Goal: Check status: Check status

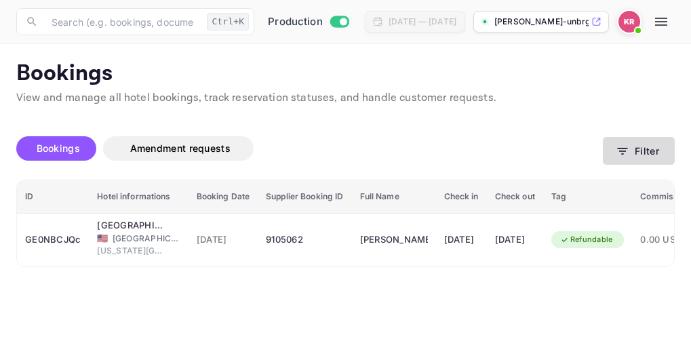
click at [623, 153] on icon "button" at bounding box center [623, 151] width 14 height 14
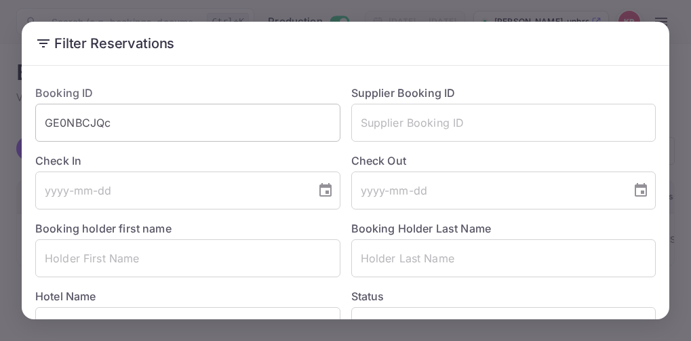
click at [105, 124] on input "GE0NBCJQc" at bounding box center [187, 123] width 305 height 38
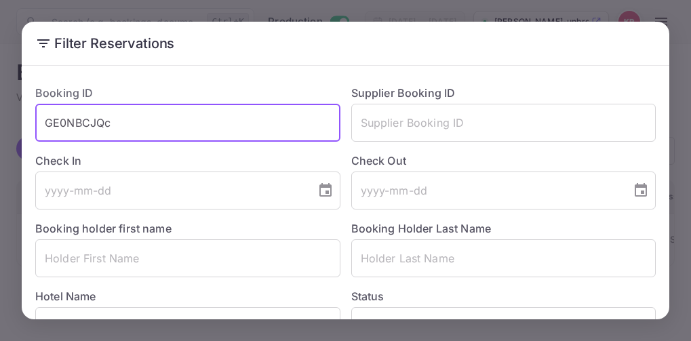
drag, startPoint x: 111, startPoint y: 123, endPoint x: 43, endPoint y: 127, distance: 67.9
click at [43, 127] on input "GE0NBCJQc" at bounding box center [187, 123] width 305 height 38
paste input "eWt2LAV-l"
click at [43, 125] on input "eWt2LAV-l" at bounding box center [187, 123] width 305 height 38
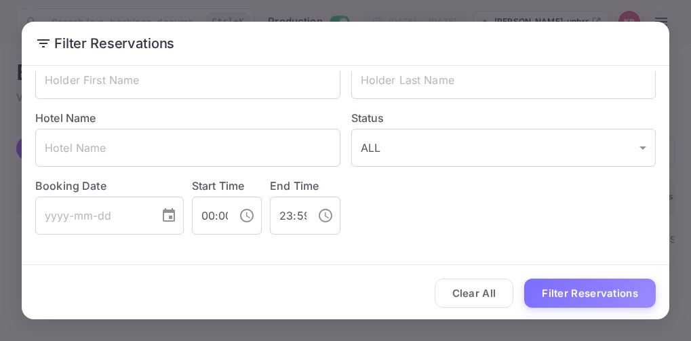
scroll to position [180, 0]
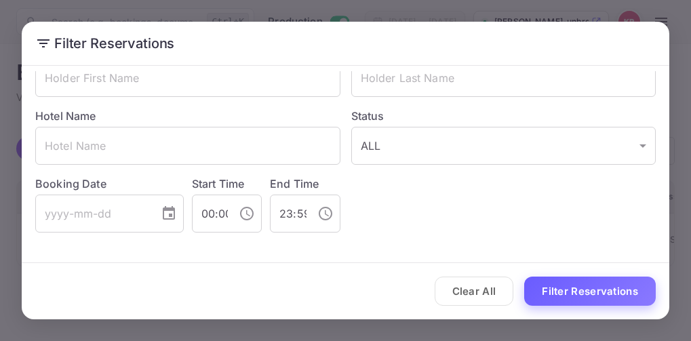
type input "eWt2LAV-l"
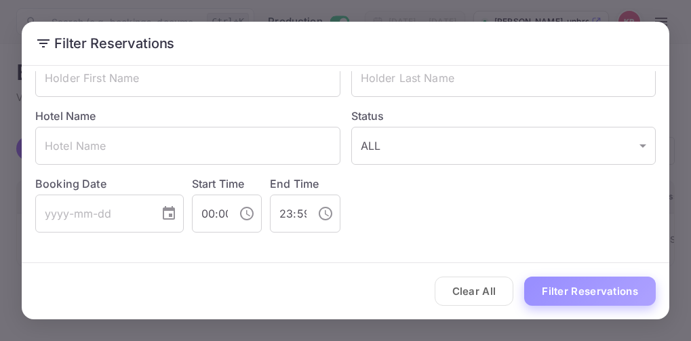
click at [619, 285] on button "Filter Reservations" at bounding box center [590, 291] width 132 height 29
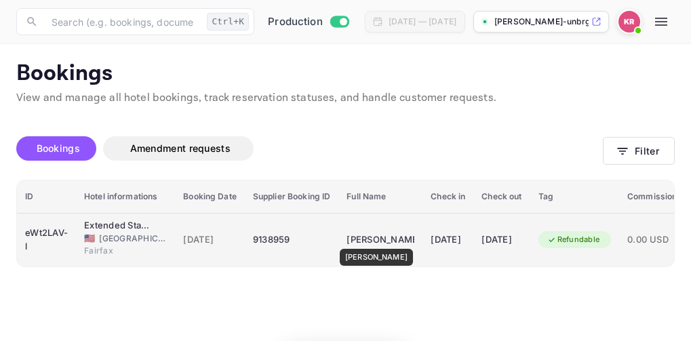
click at [372, 239] on div "Sean Mulroney" at bounding box center [381, 240] width 68 height 22
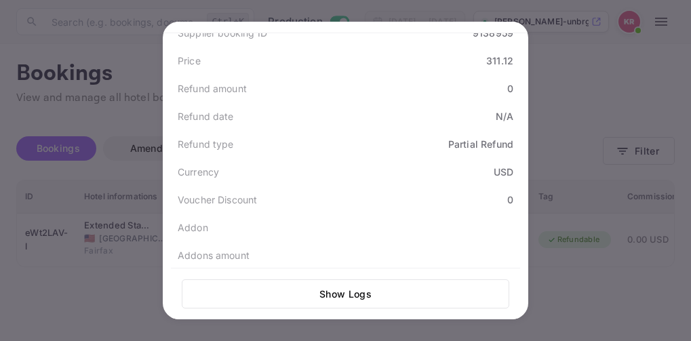
scroll to position [528, 0]
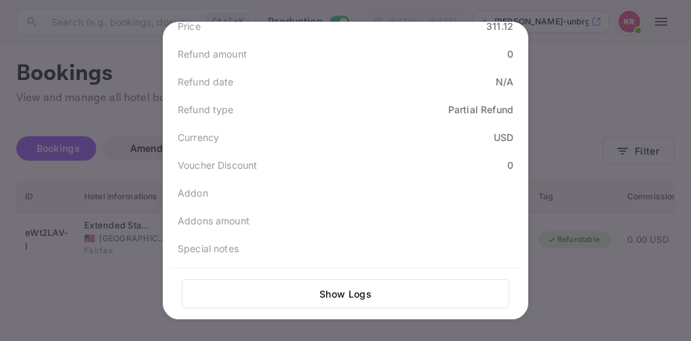
click at [572, 293] on div at bounding box center [345, 170] width 691 height 341
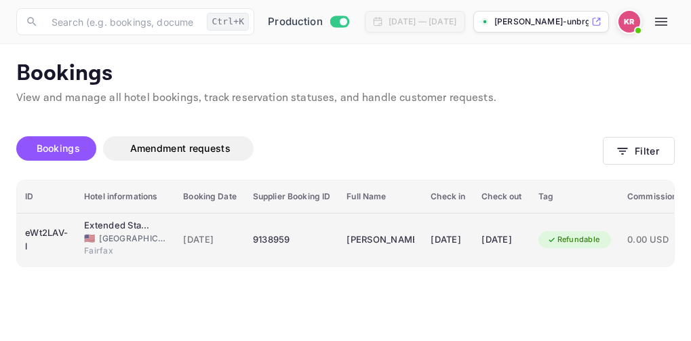
click at [521, 243] on div "08 Sep 2025" at bounding box center [501, 240] width 40 height 22
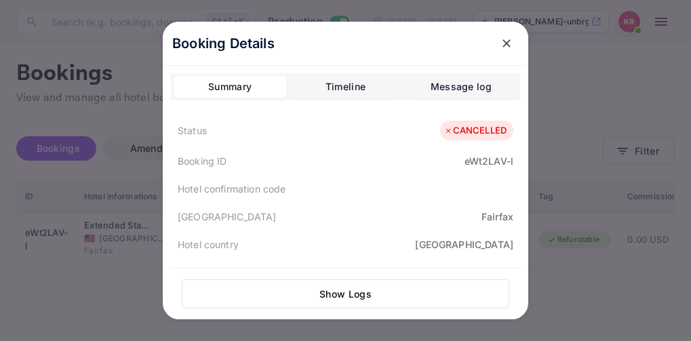
scroll to position [0, 0]
click at [502, 46] on icon "close" at bounding box center [507, 44] width 14 height 14
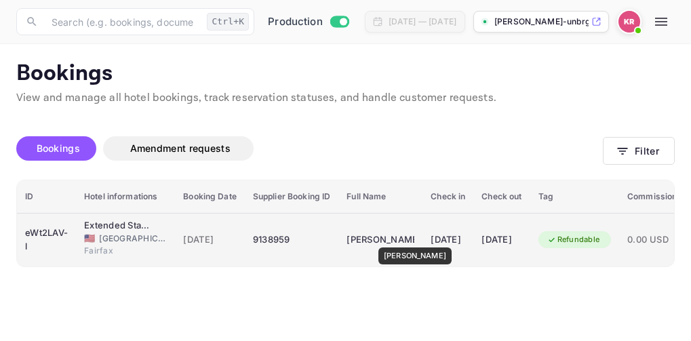
click at [411, 238] on div "Sean Mulroney" at bounding box center [381, 240] width 68 height 22
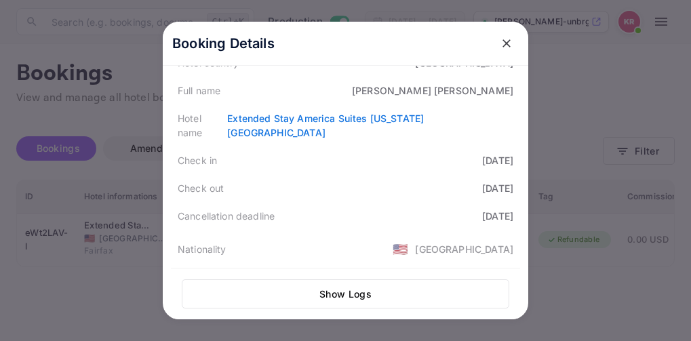
scroll to position [203, 0]
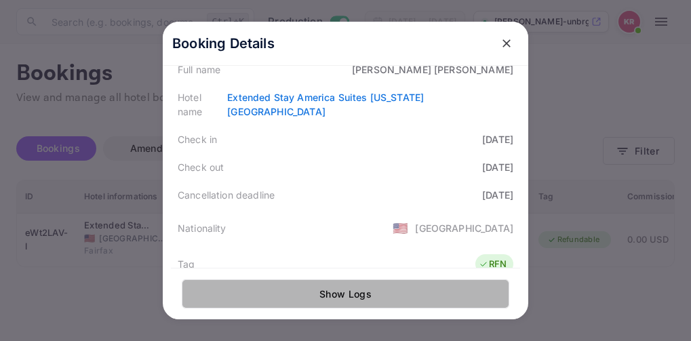
click at [340, 290] on button "Show Logs" at bounding box center [346, 293] width 328 height 29
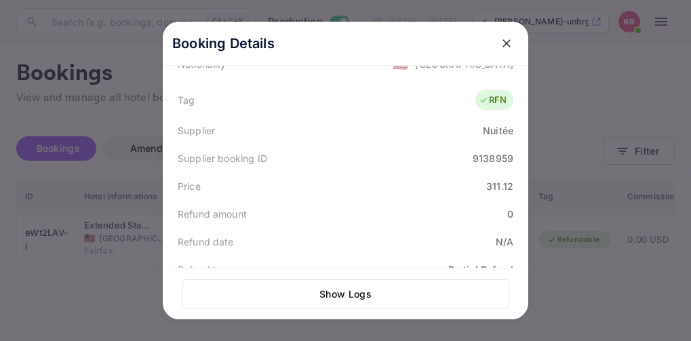
scroll to position [392, 0]
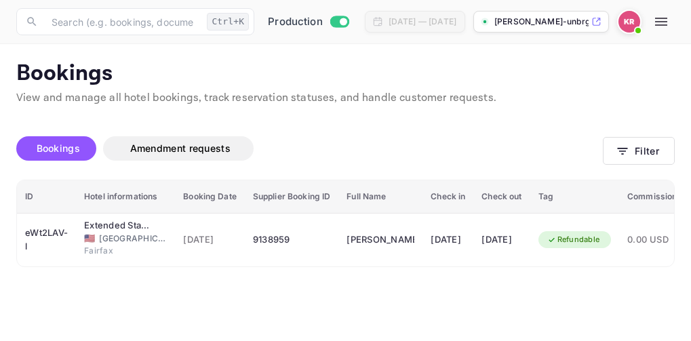
click at [224, 67] on div at bounding box center [345, 170] width 691 height 341
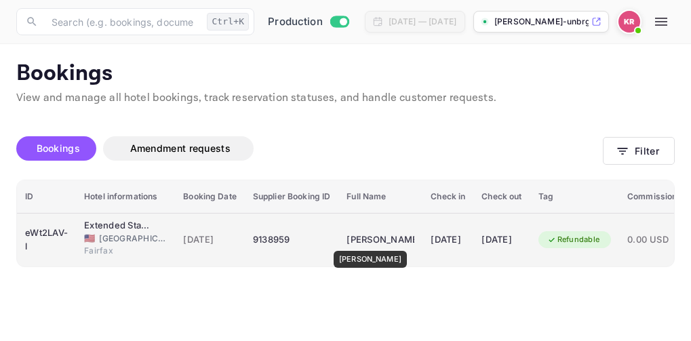
click at [366, 241] on div "Sean Mulroney" at bounding box center [381, 240] width 68 height 22
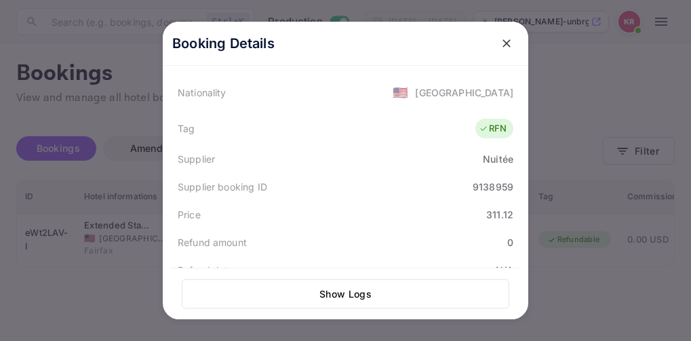
scroll to position [407, 0]
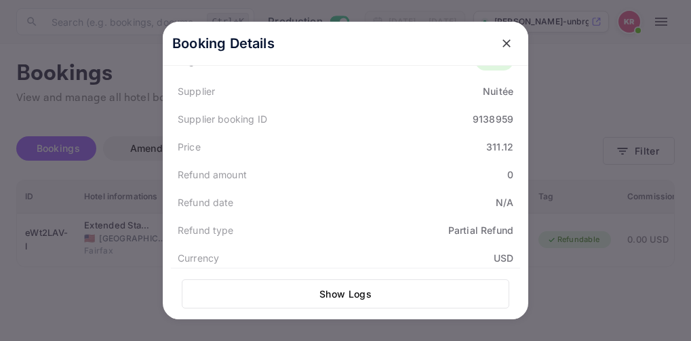
click at [582, 75] on div at bounding box center [345, 170] width 691 height 341
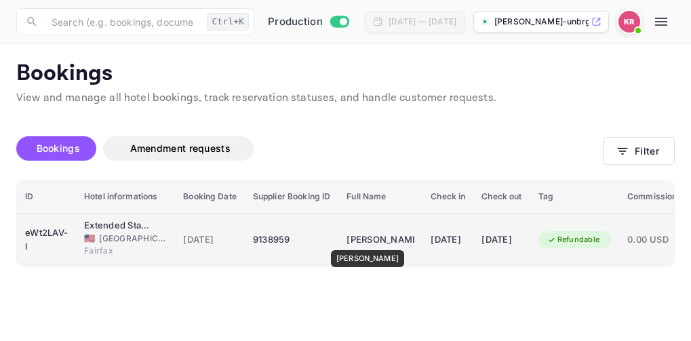
click at [364, 240] on div "Sean Mulroney" at bounding box center [381, 240] width 68 height 22
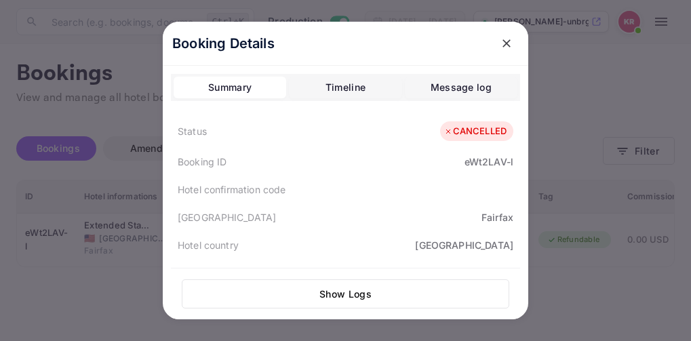
click at [473, 133] on div "CANCELLED" at bounding box center [474, 132] width 63 height 14
click at [597, 85] on div at bounding box center [345, 170] width 691 height 341
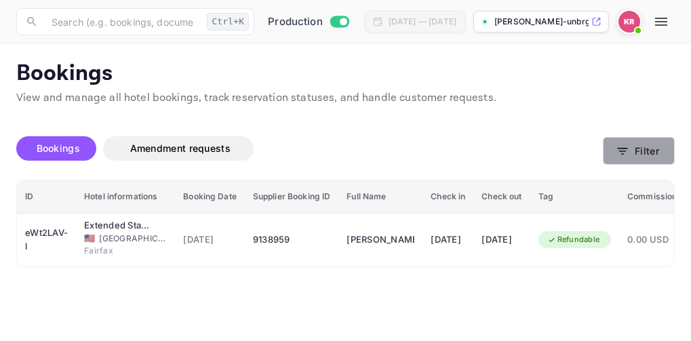
click at [623, 151] on icon "button" at bounding box center [623, 151] width 14 height 14
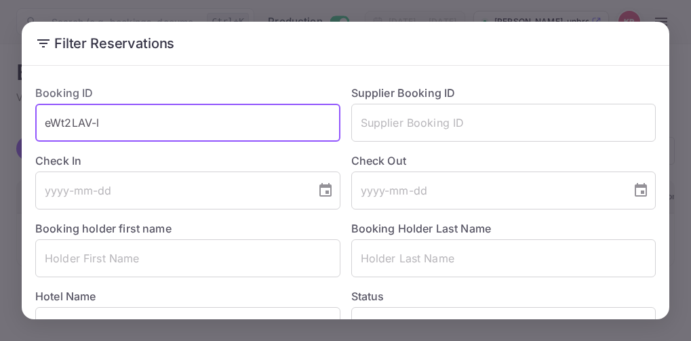
drag, startPoint x: 100, startPoint y: 123, endPoint x: 40, endPoint y: 123, distance: 60.4
click at [40, 123] on input "eWt2LAV-l" at bounding box center [187, 123] width 305 height 38
paste input "v-hb2QnOh"
click at [44, 122] on input "v-hb2QnOh" at bounding box center [187, 123] width 305 height 38
click at [106, 125] on input "v-hb2QnOh" at bounding box center [187, 123] width 305 height 38
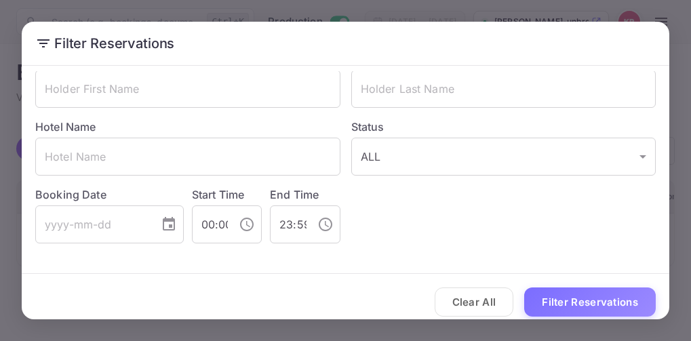
scroll to position [180, 0]
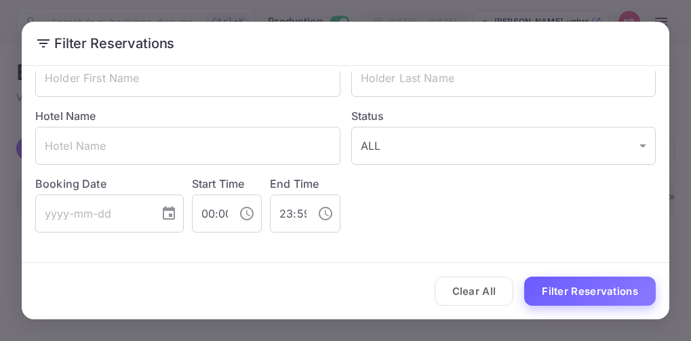
type input "v-hb2QnOh"
click at [590, 298] on button "Filter Reservations" at bounding box center [590, 291] width 132 height 29
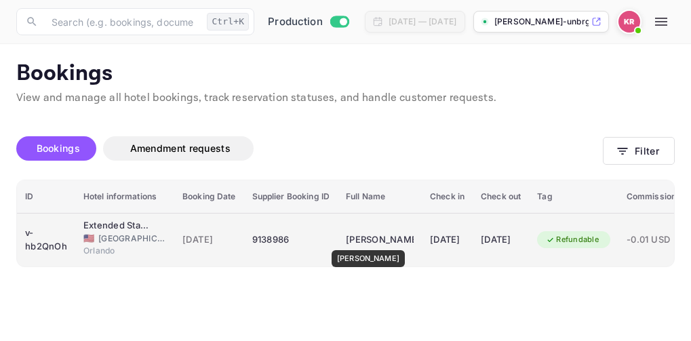
click at [369, 241] on div "[PERSON_NAME]" at bounding box center [380, 240] width 68 height 22
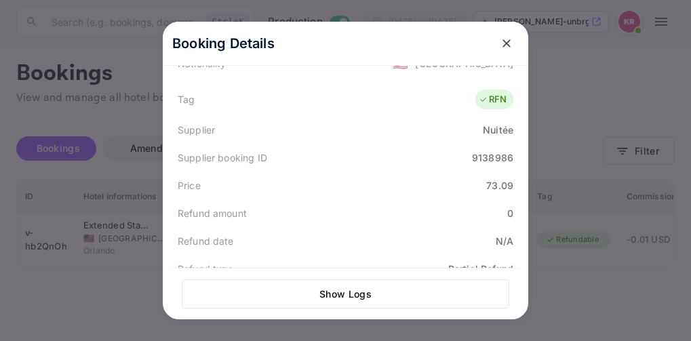
scroll to position [364, 0]
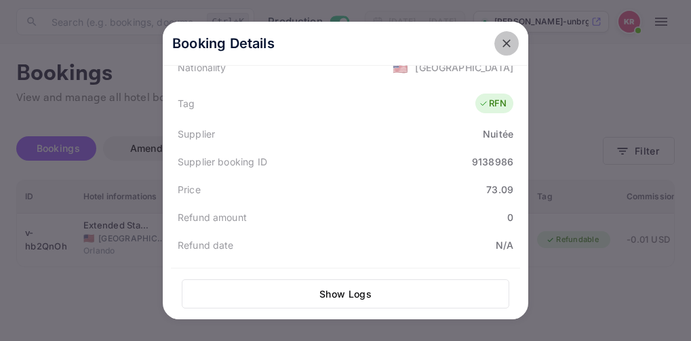
click at [506, 47] on icon "close" at bounding box center [507, 44] width 14 height 14
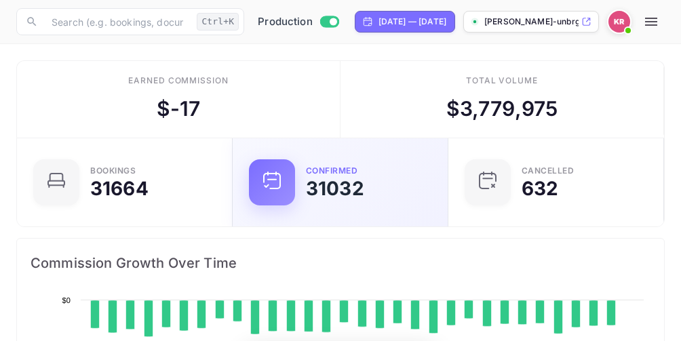
scroll to position [210, 307]
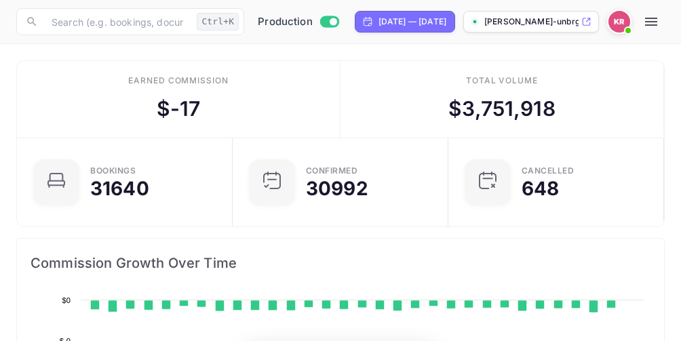
scroll to position [210, 307]
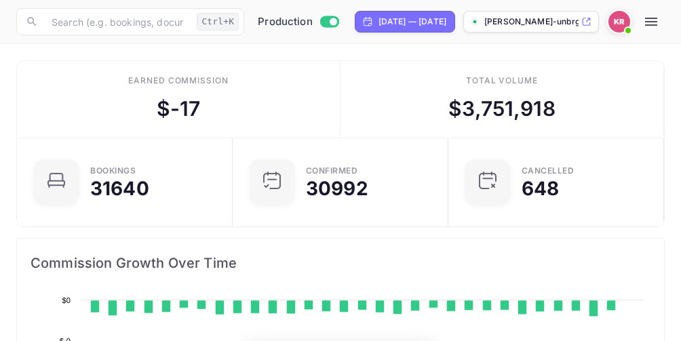
scroll to position [11, 11]
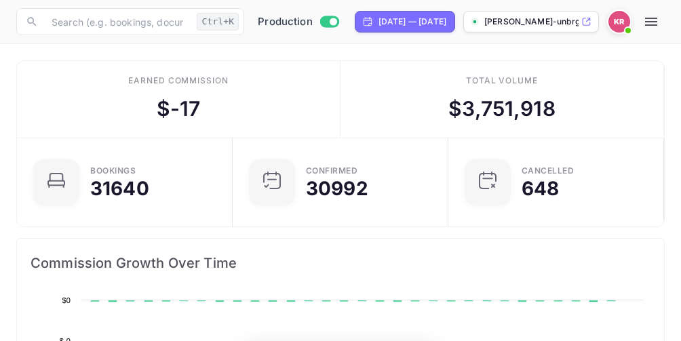
scroll to position [11, 11]
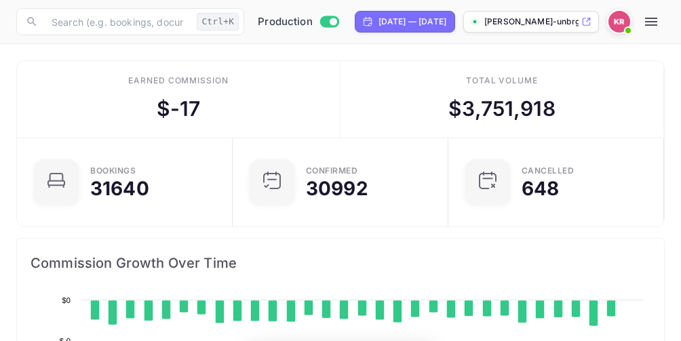
scroll to position [11, 11]
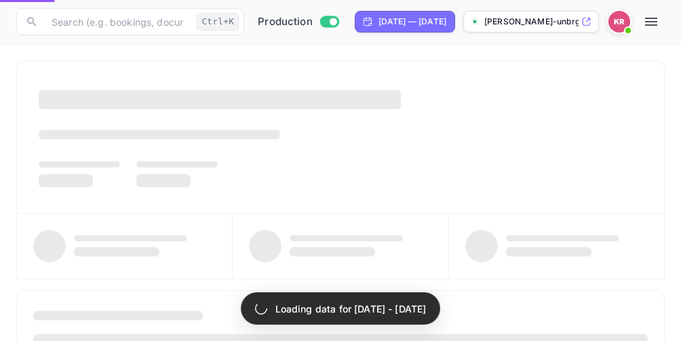
click at [657, 24] on icon "button" at bounding box center [651, 22] width 12 height 8
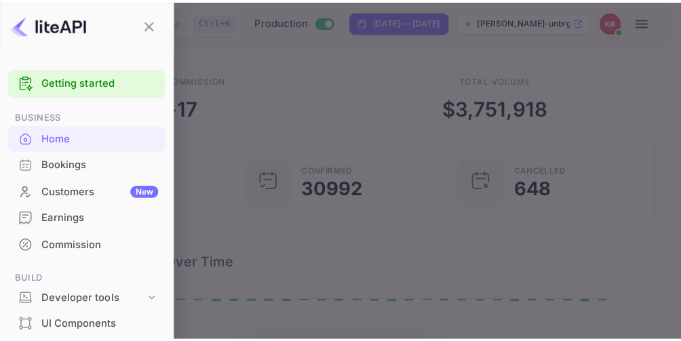
scroll to position [210, 307]
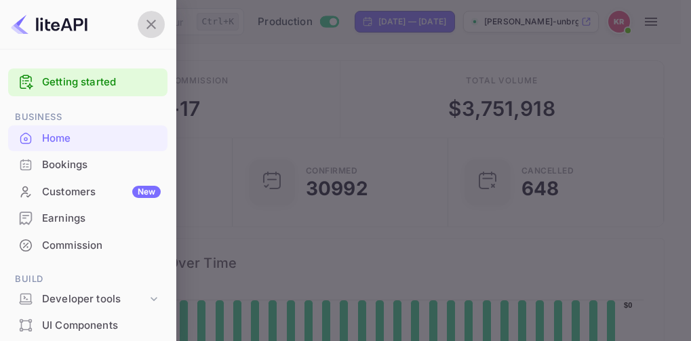
click at [153, 26] on icon "button" at bounding box center [150, 24] width 9 height 9
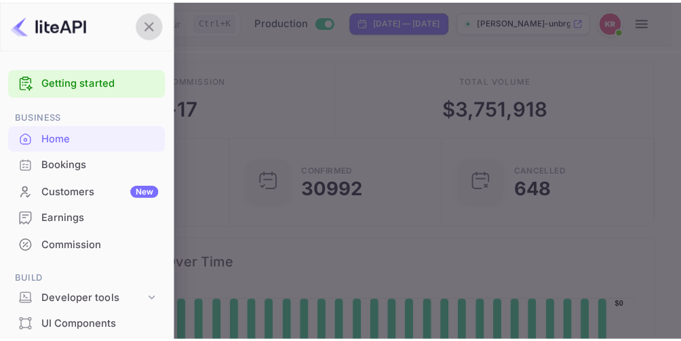
scroll to position [11, 11]
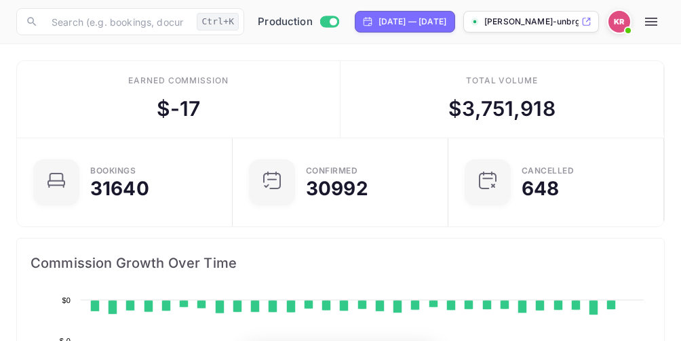
scroll to position [11, 11]
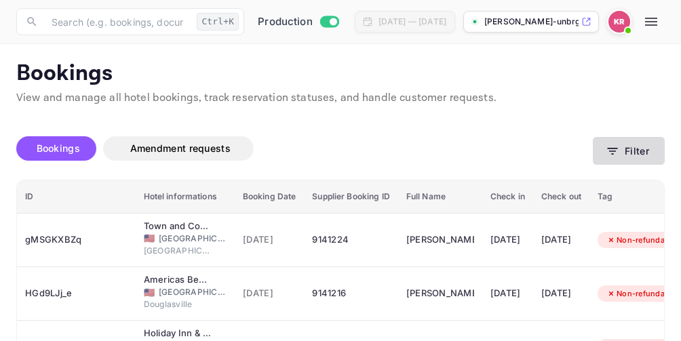
click at [611, 152] on icon "button" at bounding box center [613, 151] width 14 height 14
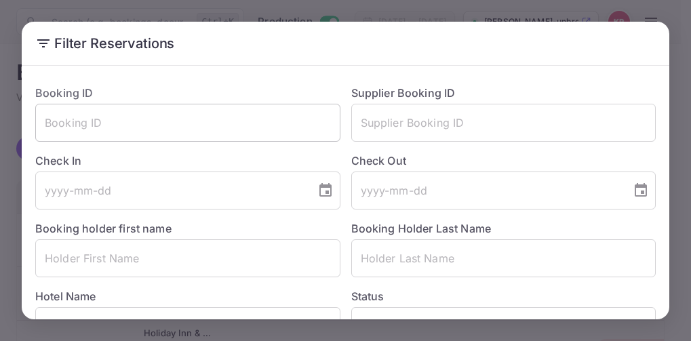
click at [77, 127] on input "text" at bounding box center [187, 123] width 305 height 38
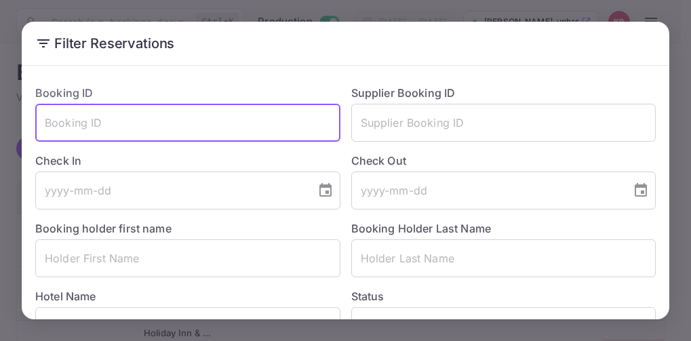
paste input "B0v2uarxx"
click at [45, 123] on input "B0v2uarxx" at bounding box center [187, 123] width 305 height 38
click at [106, 122] on input "B0v2uarxx" at bounding box center [187, 123] width 305 height 38
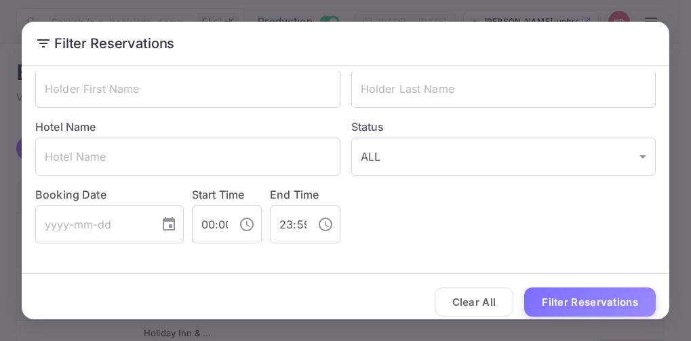
scroll to position [180, 0]
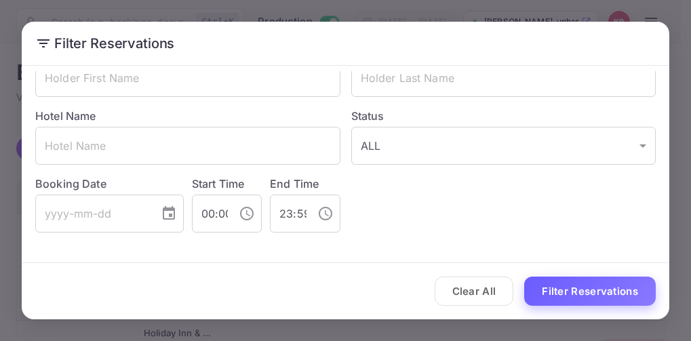
type input "B0v2uarxx"
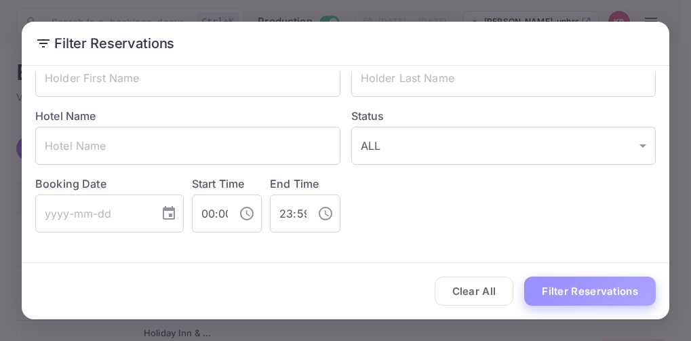
click at [581, 296] on button "Filter Reservations" at bounding box center [590, 291] width 132 height 29
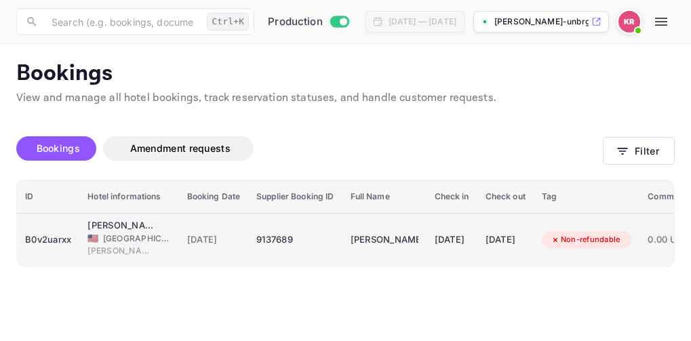
click at [282, 237] on div "9137689" at bounding box center [294, 240] width 77 height 22
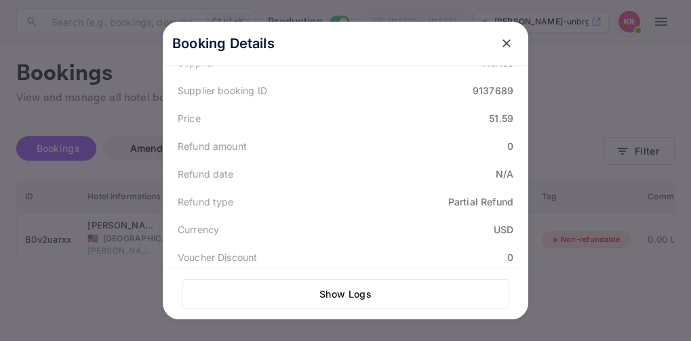
scroll to position [446, 0]
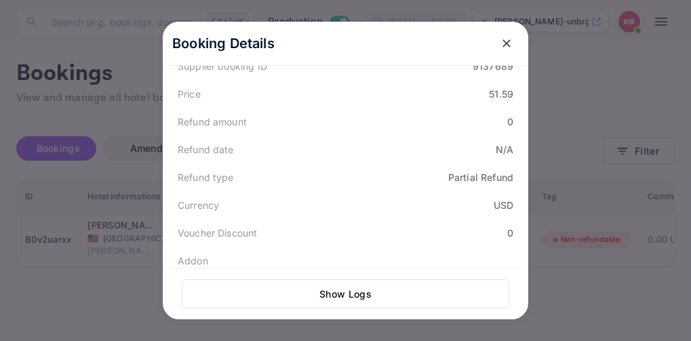
click at [618, 304] on div at bounding box center [345, 170] width 691 height 341
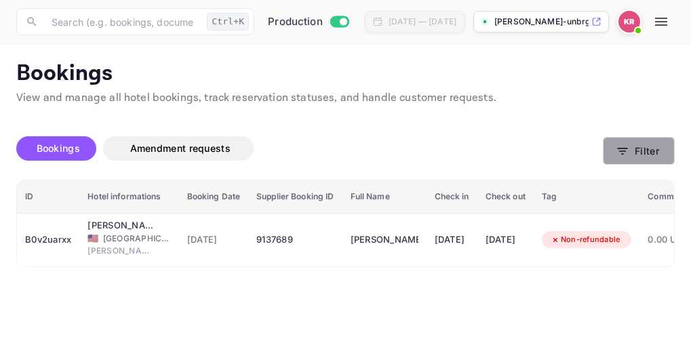
click at [619, 149] on icon "button" at bounding box center [623, 151] width 14 height 14
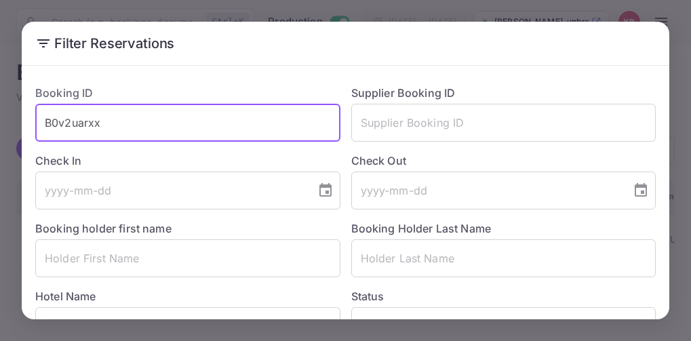
drag, startPoint x: 129, startPoint y: 131, endPoint x: 64, endPoint y: 129, distance: 64.5
click at [43, 127] on input "B0v2uarxx" at bounding box center [187, 123] width 305 height 38
paste input "v-hb2QnOh"
click at [44, 125] on input "v-hb2QnOh" at bounding box center [187, 123] width 305 height 38
click at [102, 119] on input "v-hb2QnOh" at bounding box center [187, 123] width 305 height 38
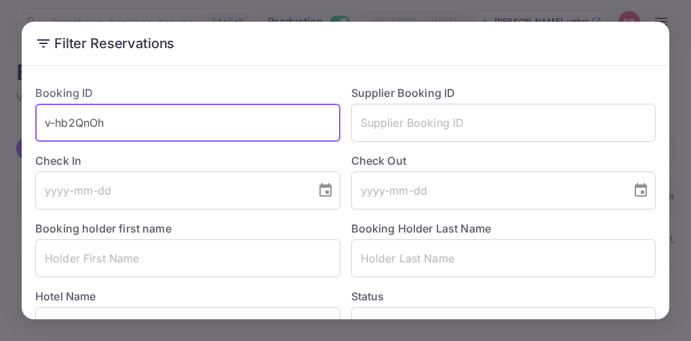
click at [104, 119] on input "v-hb2QnOh" at bounding box center [187, 123] width 305 height 38
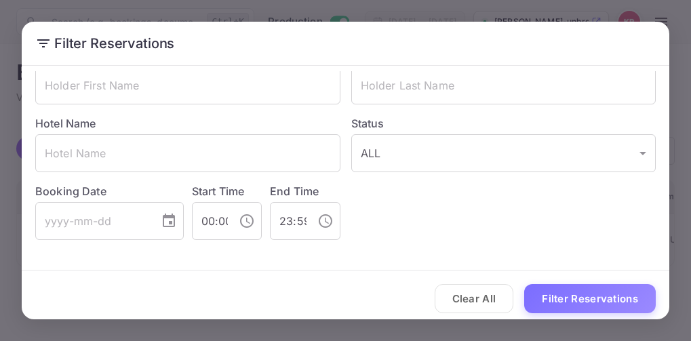
scroll to position [180, 0]
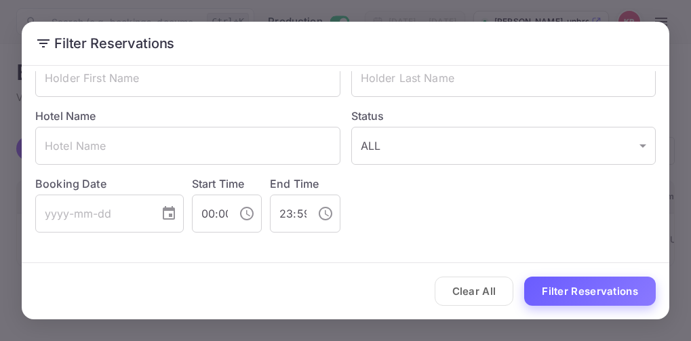
type input "v-hb2QnOh"
click at [588, 296] on button "Filter Reservations" at bounding box center [590, 291] width 132 height 29
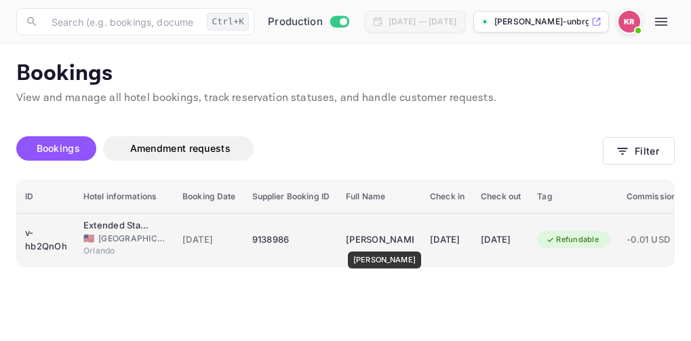
click at [385, 242] on div "[PERSON_NAME]" at bounding box center [380, 240] width 68 height 22
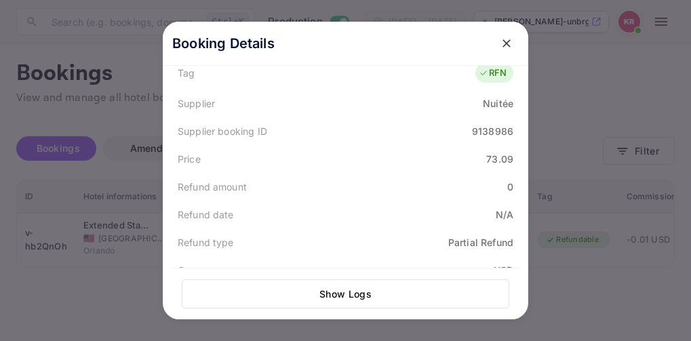
scroll to position [401, 0]
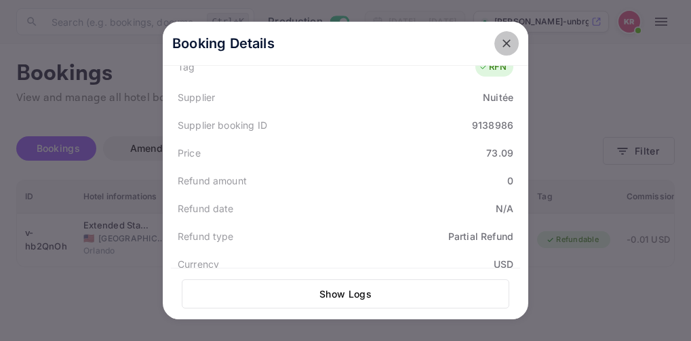
click at [502, 46] on icon "close" at bounding box center [506, 43] width 8 height 8
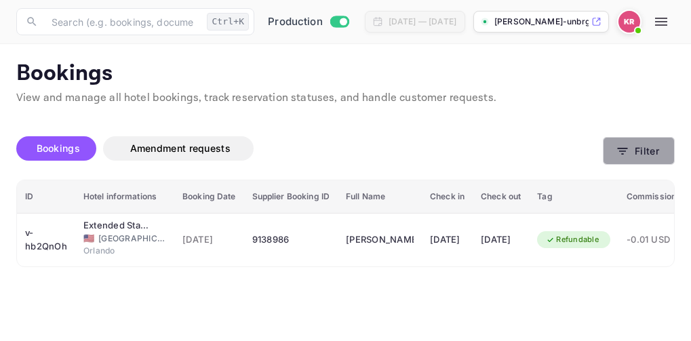
click at [629, 152] on icon "button" at bounding box center [623, 151] width 14 height 14
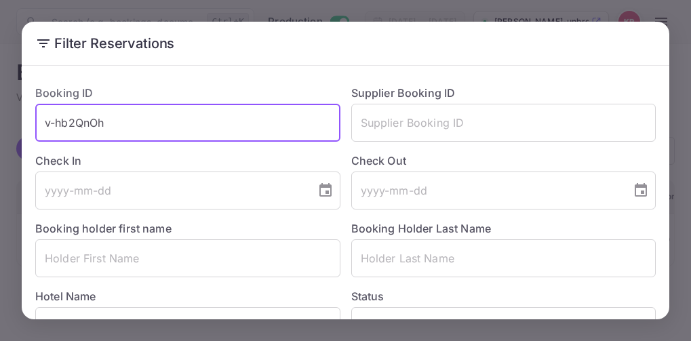
drag, startPoint x: 111, startPoint y: 125, endPoint x: 43, endPoint y: 127, distance: 67.8
click at [43, 127] on input "v-hb2QnOh" at bounding box center [187, 123] width 305 height 38
paste input "9czl-d_-p"
type input "9czl-d_-p"
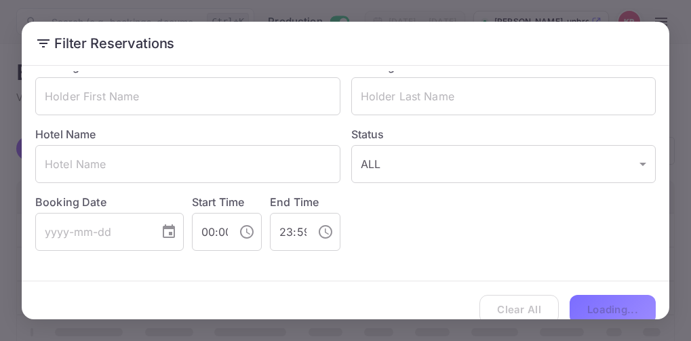
scroll to position [180, 0]
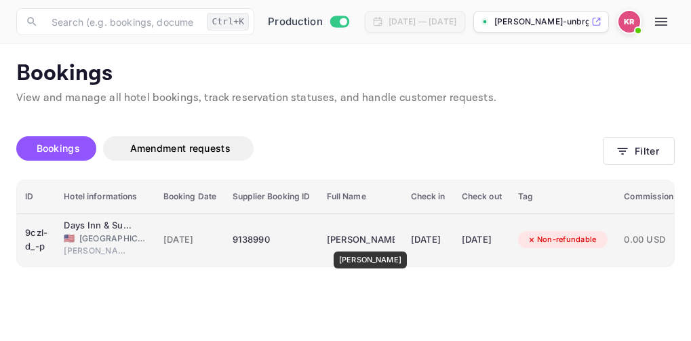
click at [363, 242] on div "[PERSON_NAME]" at bounding box center [361, 240] width 68 height 22
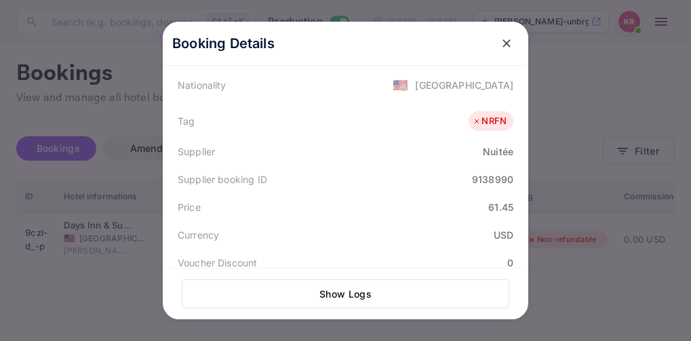
scroll to position [400, 0]
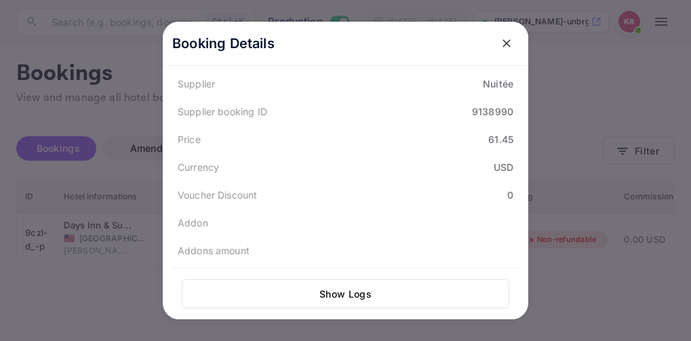
drag, startPoint x: 504, startPoint y: 41, endPoint x: 532, endPoint y: 57, distance: 32.8
click at [504, 41] on icon "close" at bounding box center [506, 43] width 8 height 8
